Goal: Task Accomplishment & Management: Complete application form

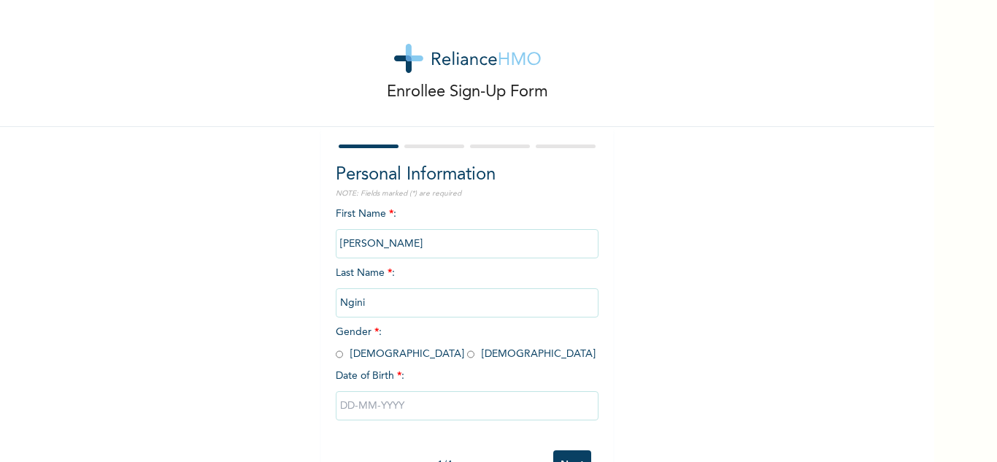
click at [369, 402] on input "text" at bounding box center [467, 405] width 263 height 29
select select "7"
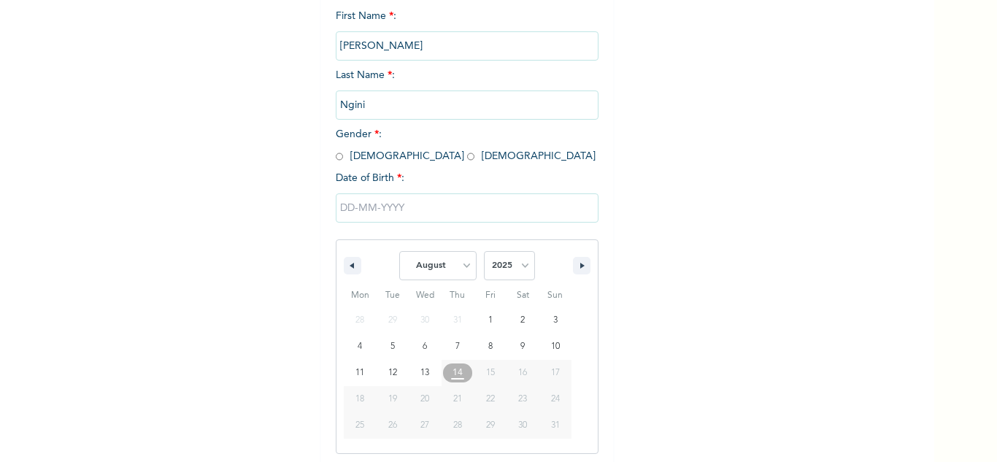
scroll to position [202, 0]
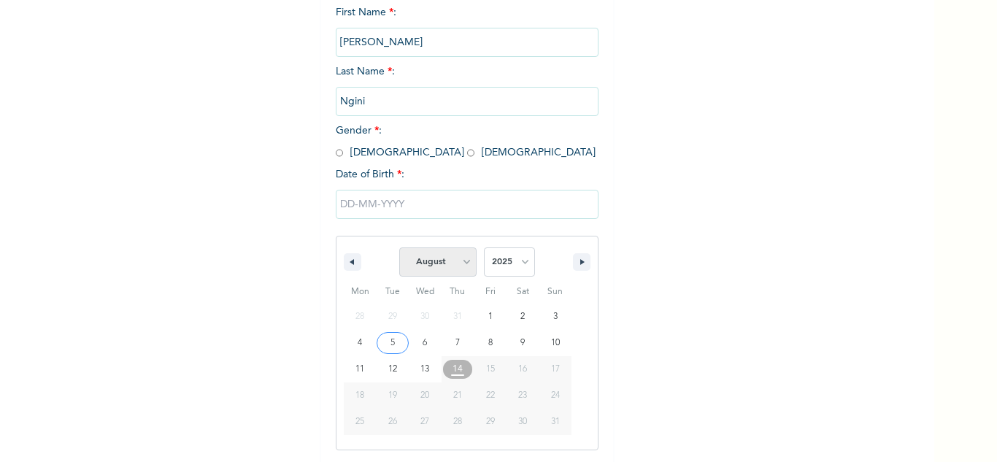
click at [463, 267] on select "January February March April May June July August September October November De…" at bounding box center [437, 262] width 77 height 29
type input "[DATE]"
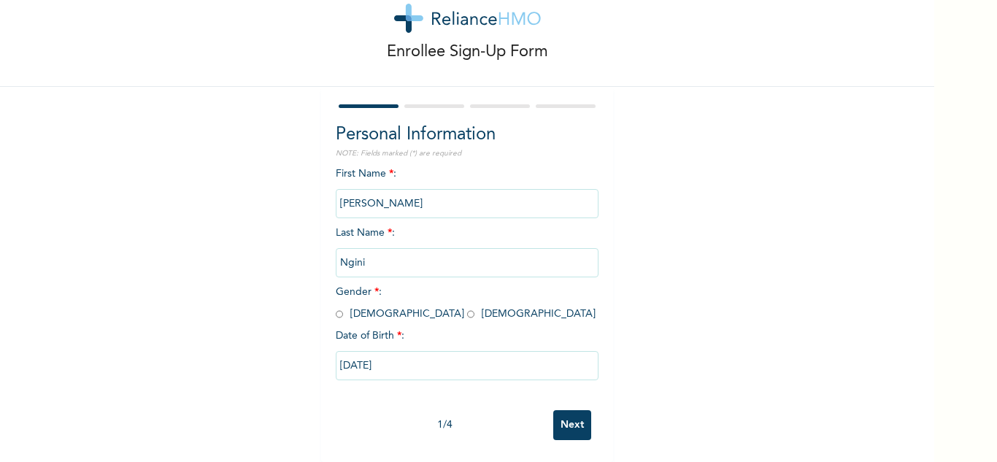
scroll to position [51, 0]
click at [451, 351] on input "[DATE]" at bounding box center [467, 365] width 263 height 29
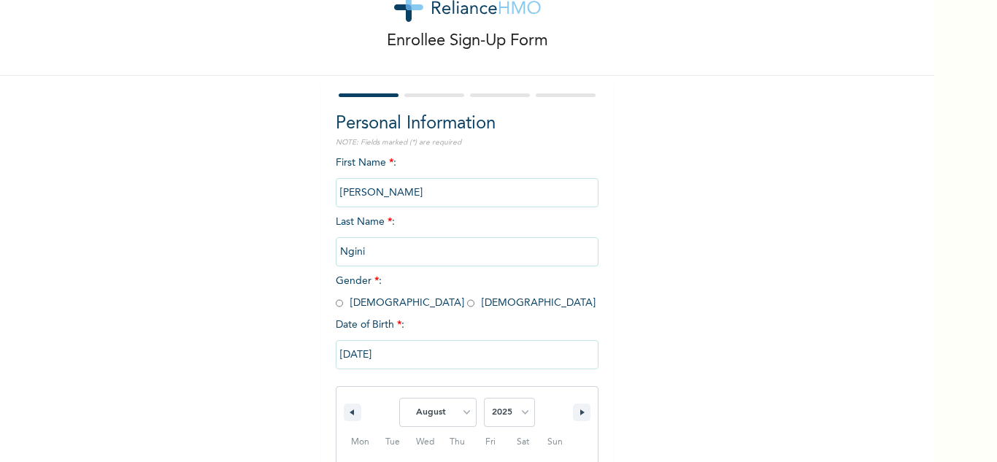
scroll to position [202, 0]
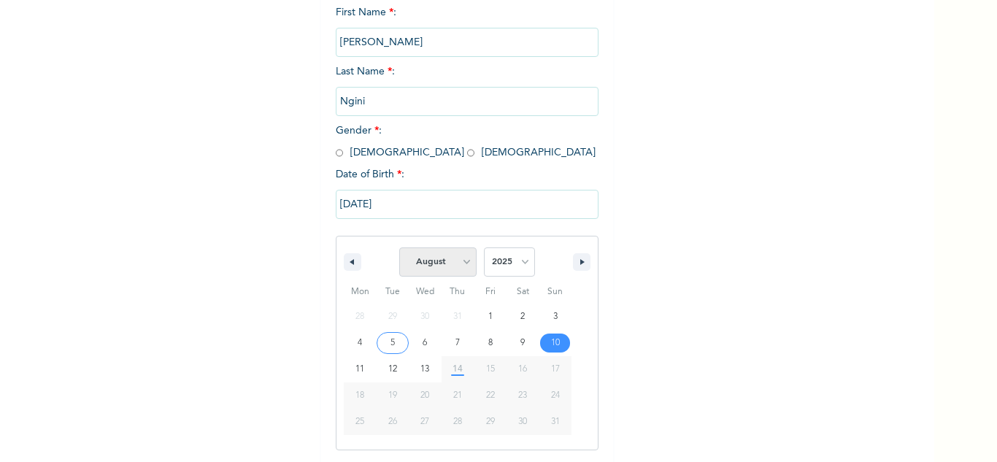
click at [456, 266] on select "January February March April May June July August September October November De…" at bounding box center [437, 262] width 77 height 29
select select "5"
click at [399, 248] on select "January February March April May June July August September October November De…" at bounding box center [437, 262] width 77 height 29
click at [518, 267] on select "2025 2024 2023 2022 2021 2020 2019 2018 2017 2016 2015 2014 2013 2012 2011 2010…" at bounding box center [509, 262] width 51 height 29
select select "1969"
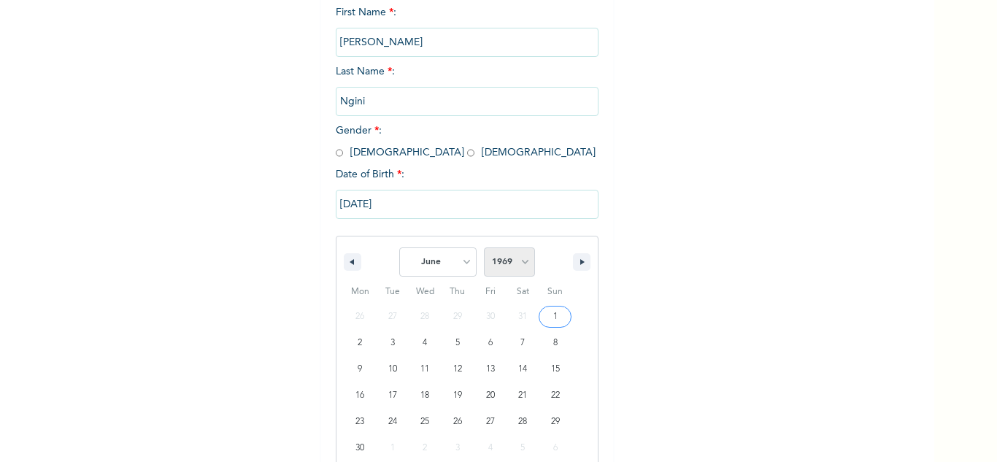
click at [484, 248] on select "2025 2024 2023 2022 2021 2020 2019 2018 2017 2016 2015 2014 2013 2012 2011 2010…" at bounding box center [509, 262] width 51 height 29
type input "[DATE]"
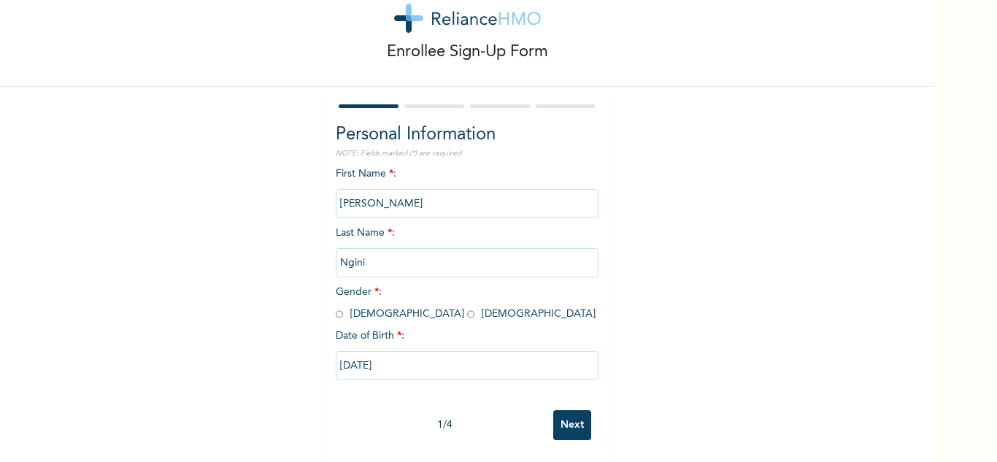
click at [569, 412] on input "Next" at bounding box center [573, 425] width 38 height 30
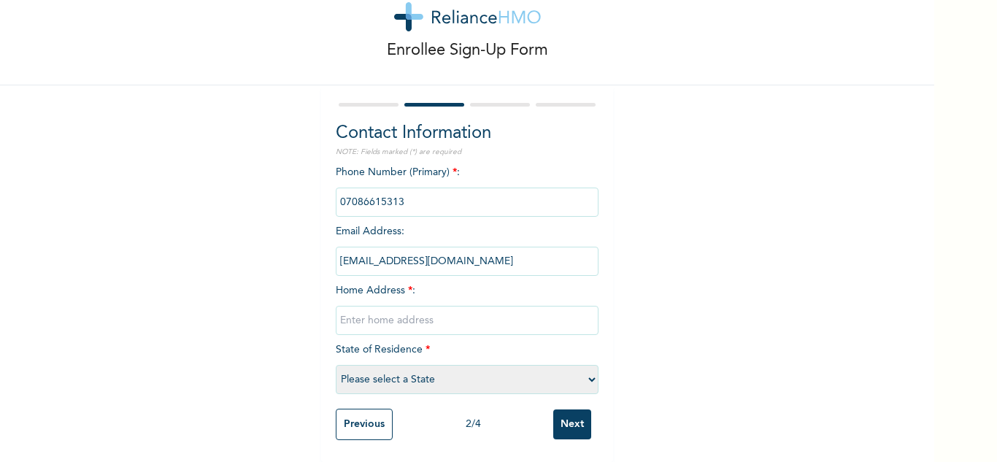
click at [418, 311] on input "text" at bounding box center [467, 320] width 263 height 29
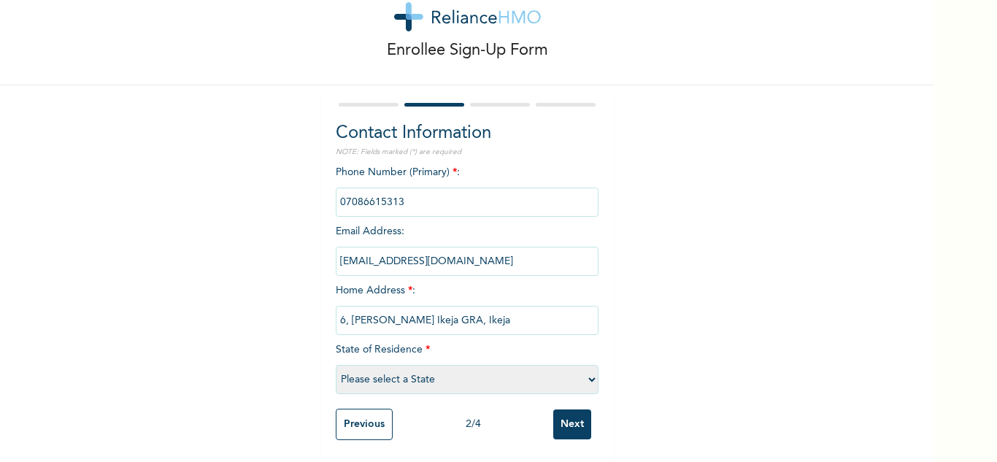
type input "6, [PERSON_NAME] Ikeja GRA, Ikeja"
click at [460, 369] on select "Please select a State [PERSON_NAME] (FCT) [PERSON_NAME] Ibom [GEOGRAPHIC_DATA] …" at bounding box center [467, 379] width 263 height 29
select select "25"
click at [336, 365] on select "Please select a State [PERSON_NAME] (FCT) [PERSON_NAME] Ibom [GEOGRAPHIC_DATA] …" at bounding box center [467, 379] width 263 height 29
click at [569, 413] on input "Next" at bounding box center [573, 425] width 38 height 30
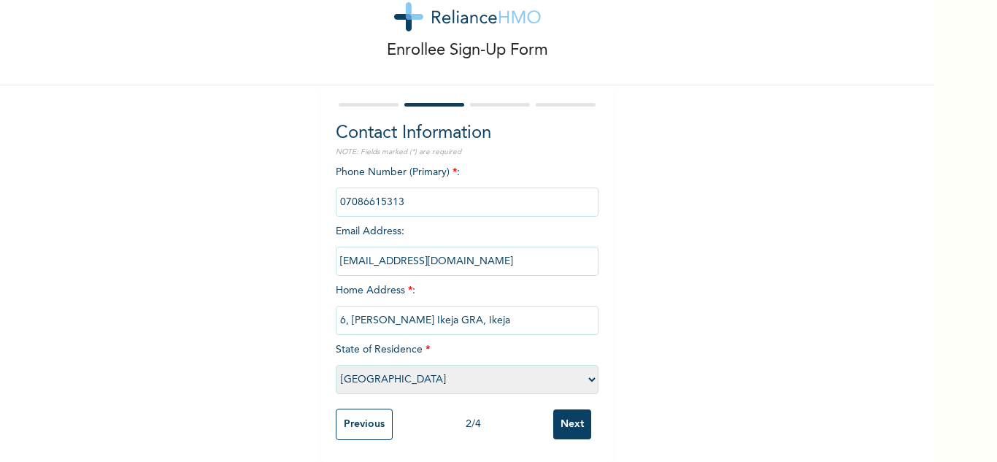
scroll to position [0, 0]
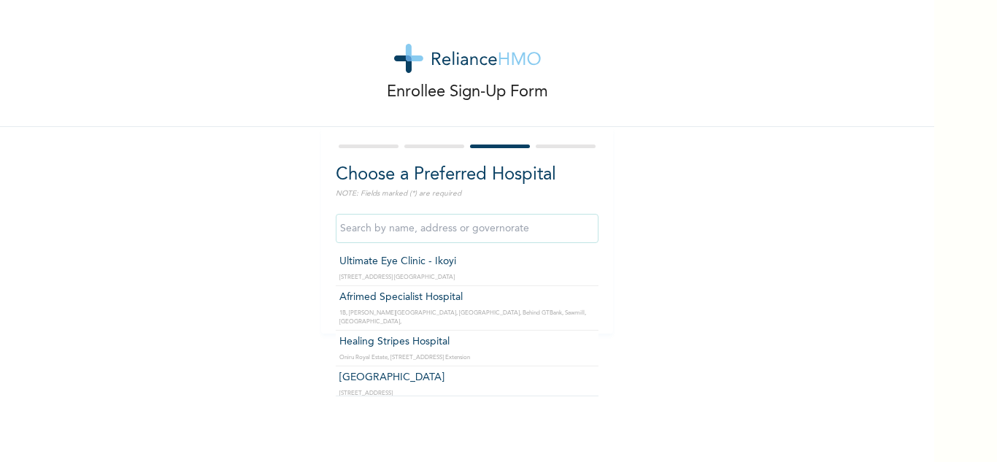
click at [451, 231] on input "text" at bounding box center [467, 228] width 263 height 29
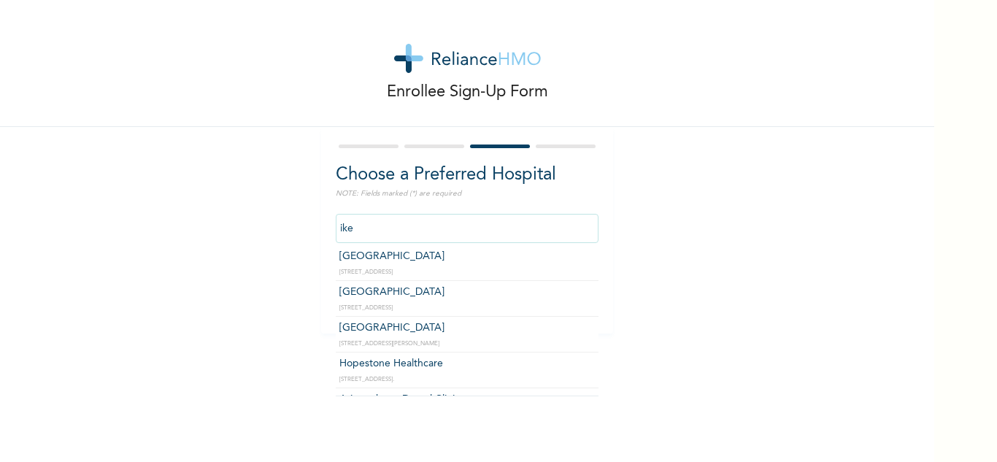
scroll to position [5, 0]
type input "ikeja"
click input "Next" at bounding box center [573, 296] width 38 height 30
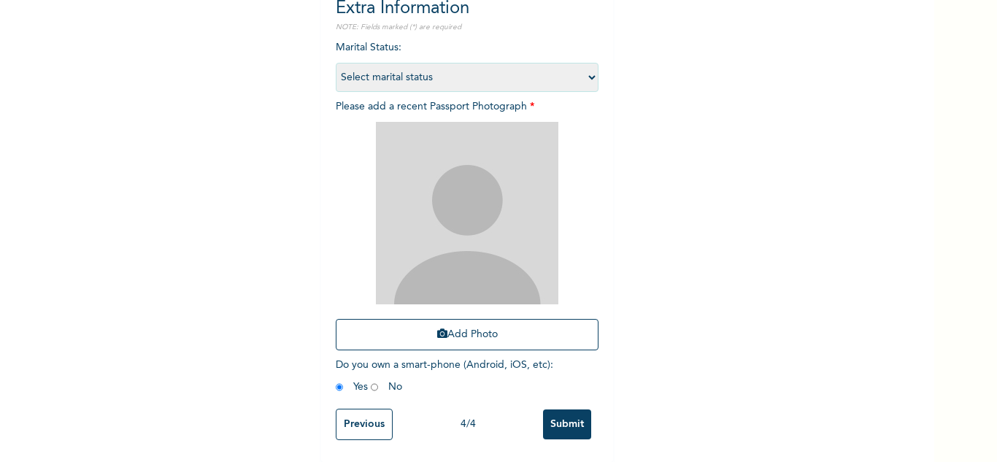
scroll to position [177, 0]
click at [359, 421] on input "Previous" at bounding box center [364, 424] width 57 height 31
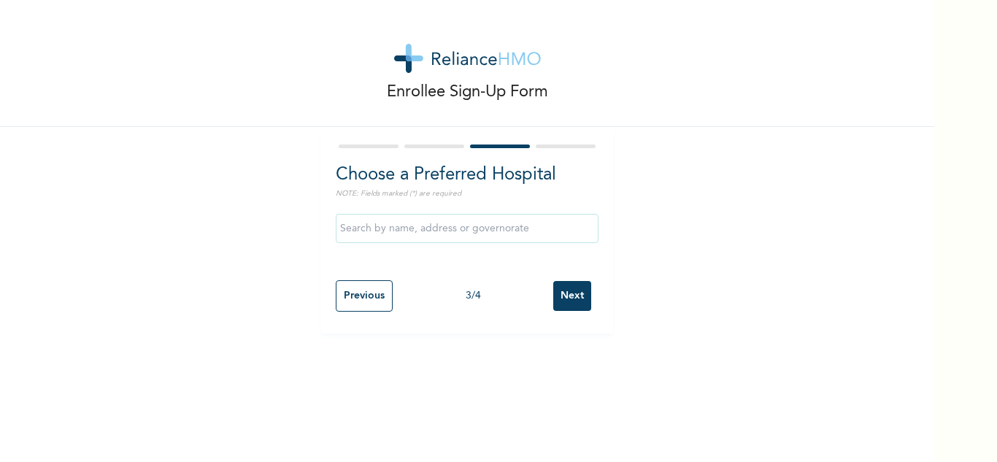
scroll to position [0, 0]
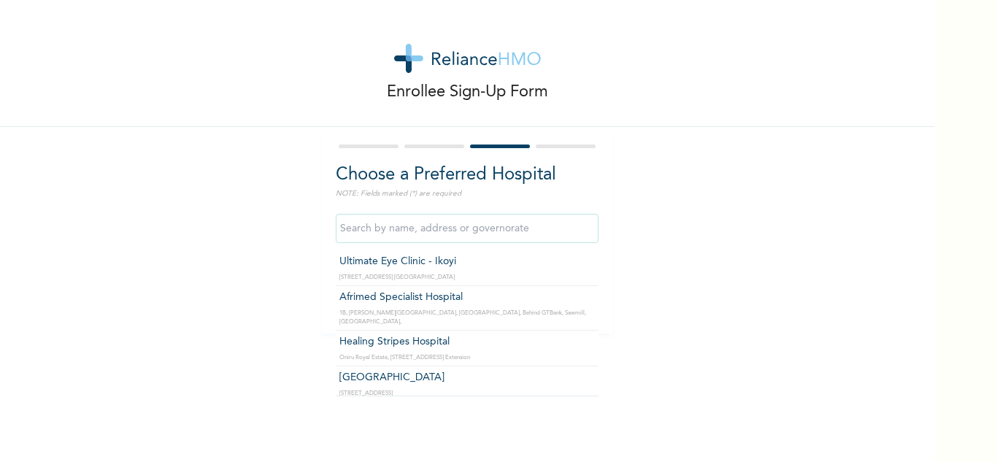
click at [497, 226] on input "text" at bounding box center [467, 228] width 263 height 29
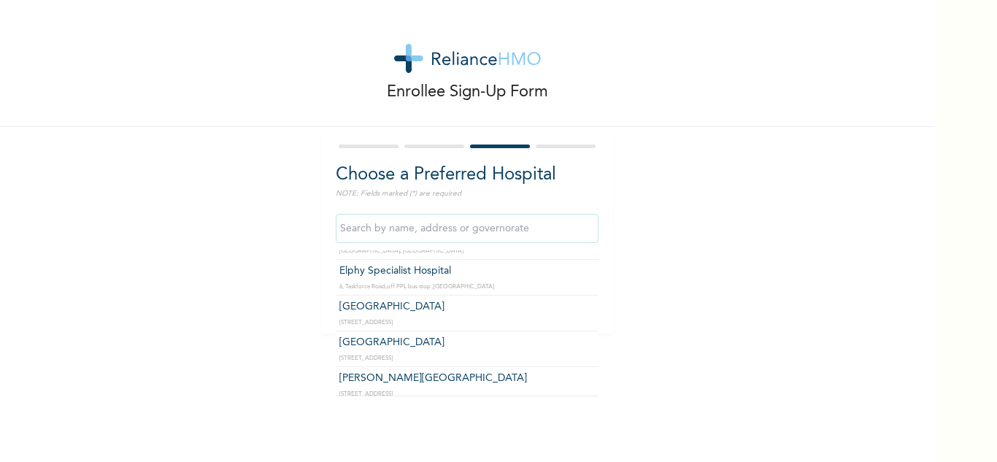
scroll to position [2327, 0]
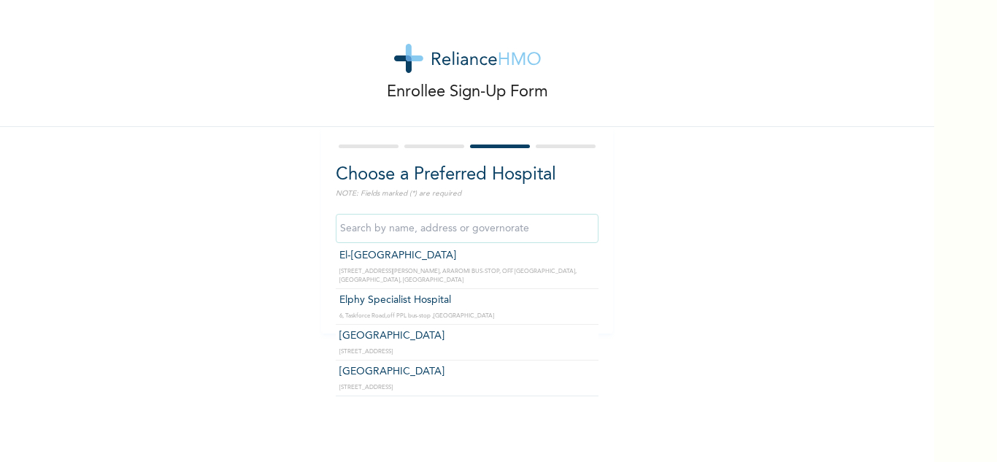
type input "[GEOGRAPHIC_DATA]"
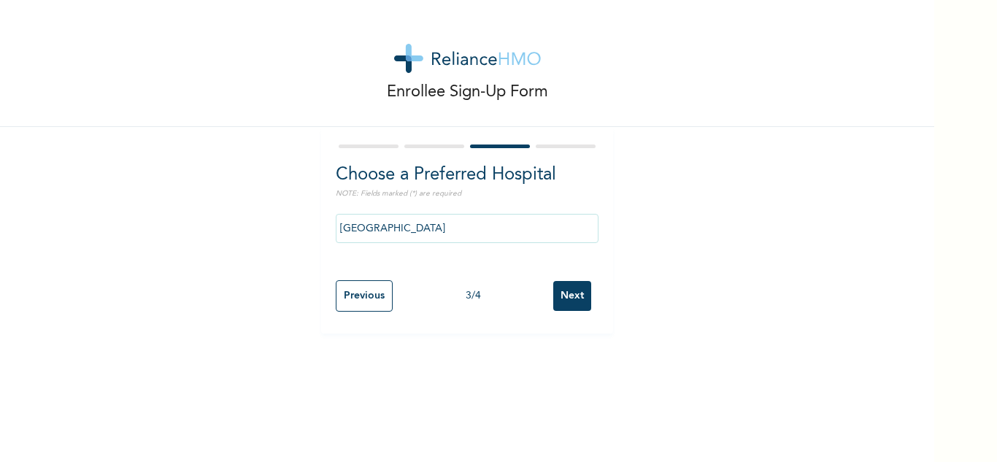
click at [564, 289] on input "Next" at bounding box center [573, 296] width 38 height 30
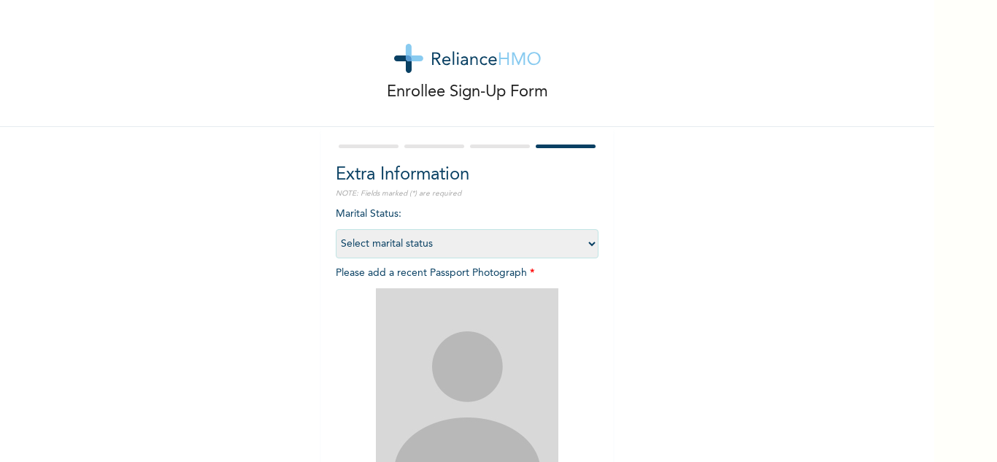
click at [585, 245] on select "Select marital status [DEMOGRAPHIC_DATA] Married [DEMOGRAPHIC_DATA] Widow/[DEMO…" at bounding box center [467, 243] width 263 height 29
select select "2"
click at [336, 229] on select "Select marital status [DEMOGRAPHIC_DATA] Married [DEMOGRAPHIC_DATA] Widow/[DEMO…" at bounding box center [467, 243] width 263 height 29
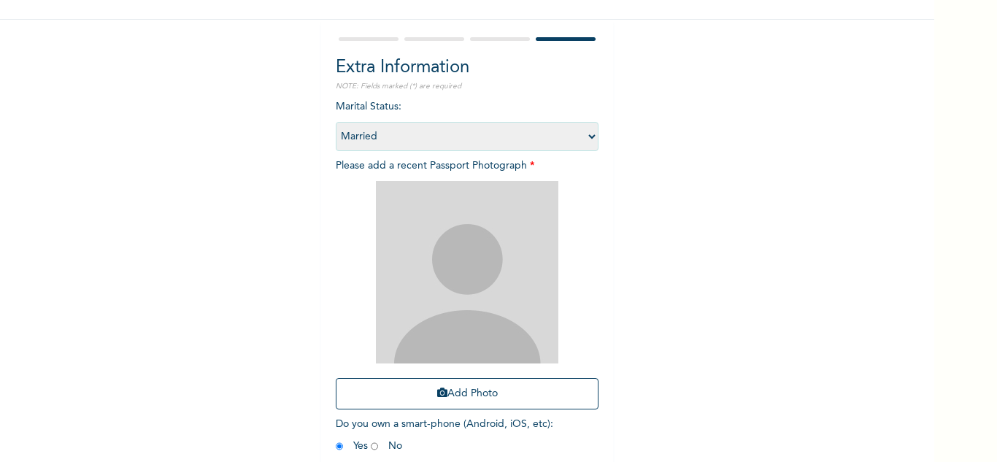
scroll to position [131, 0]
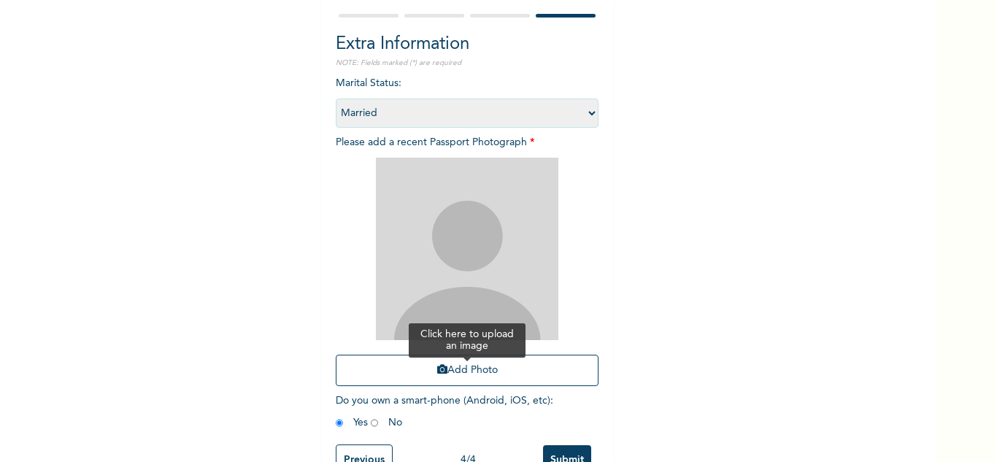
click at [491, 377] on button "Add Photo" at bounding box center [467, 370] width 263 height 31
click at [490, 366] on button "Add Photo" at bounding box center [467, 370] width 263 height 31
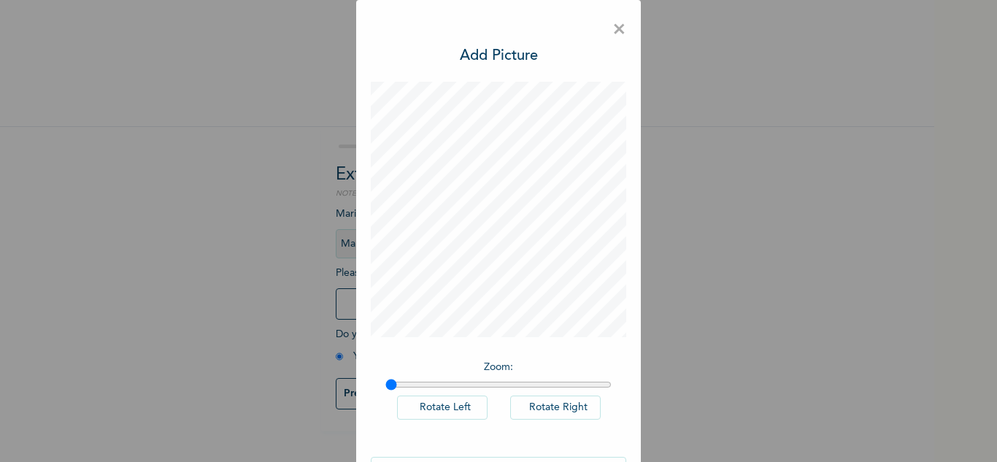
scroll to position [0, 0]
click at [450, 412] on button "Rotate Left" at bounding box center [442, 408] width 91 height 24
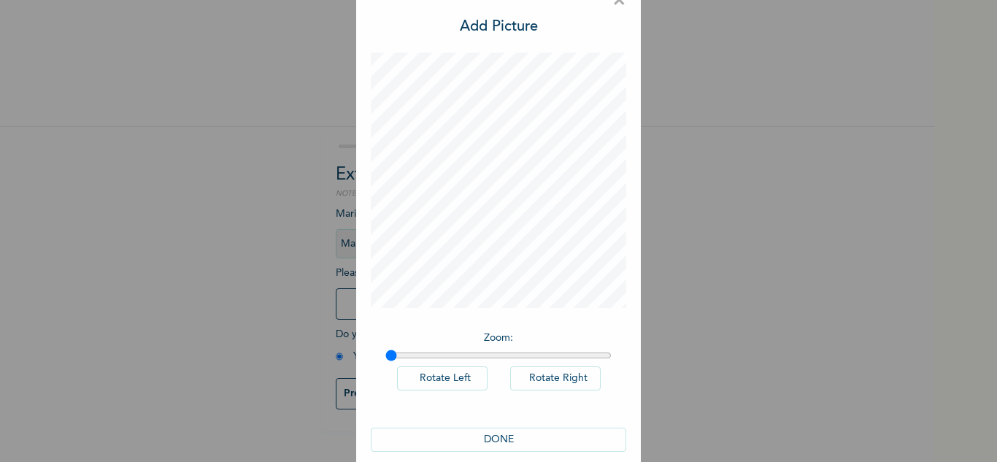
scroll to position [47, 0]
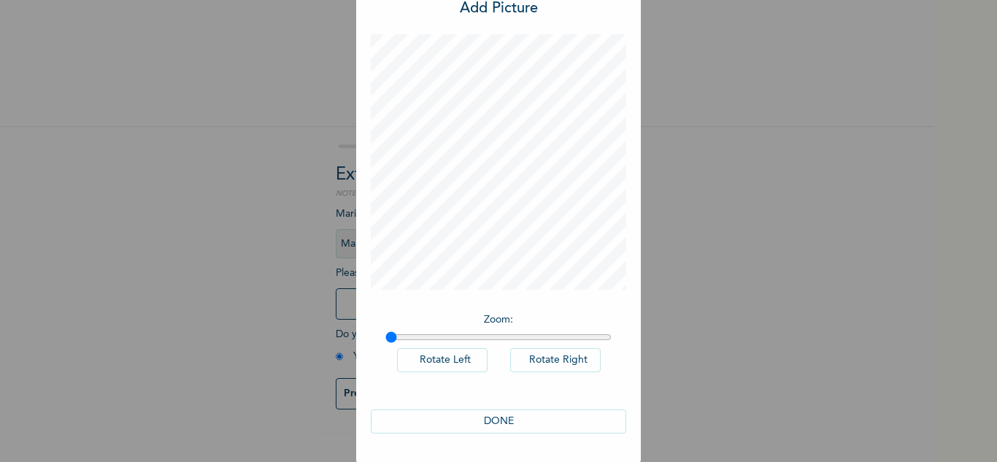
click at [502, 419] on button "DONE" at bounding box center [499, 422] width 256 height 24
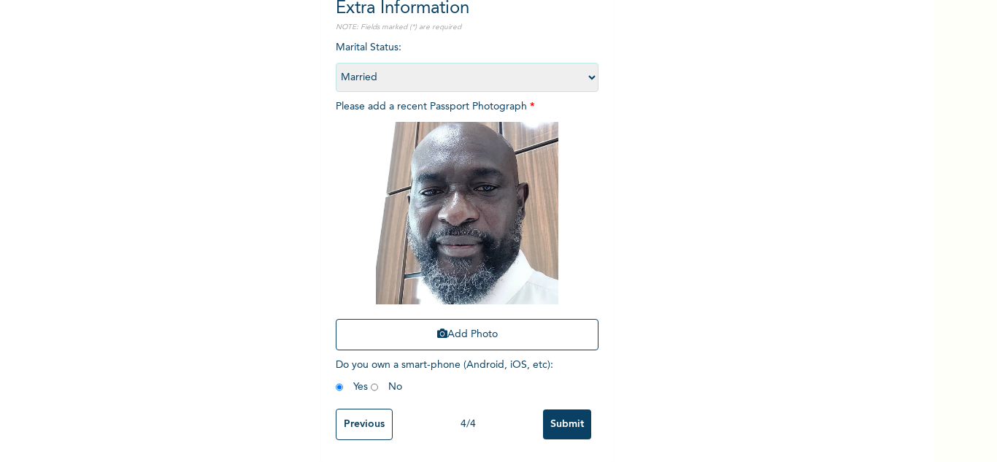
scroll to position [177, 0]
click at [567, 410] on input "Submit" at bounding box center [567, 425] width 48 height 30
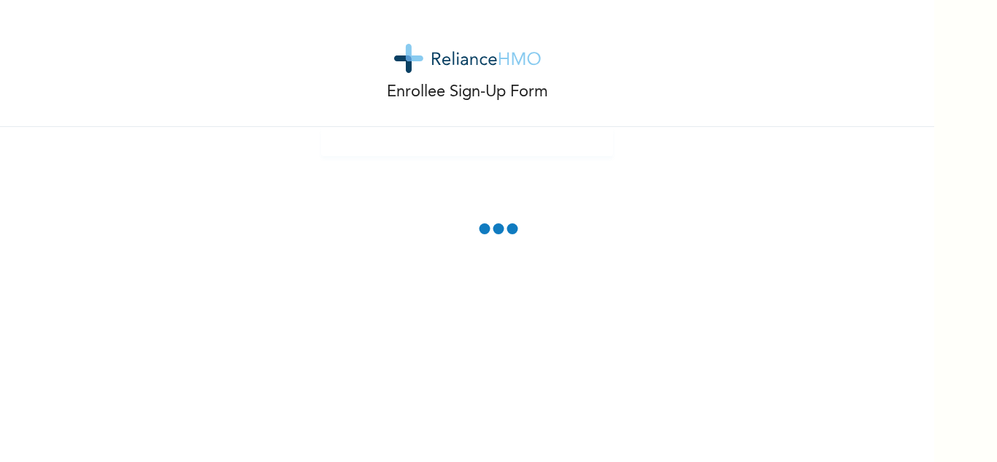
scroll to position [0, 0]
